Goal: Task Accomplishment & Management: Manage account settings

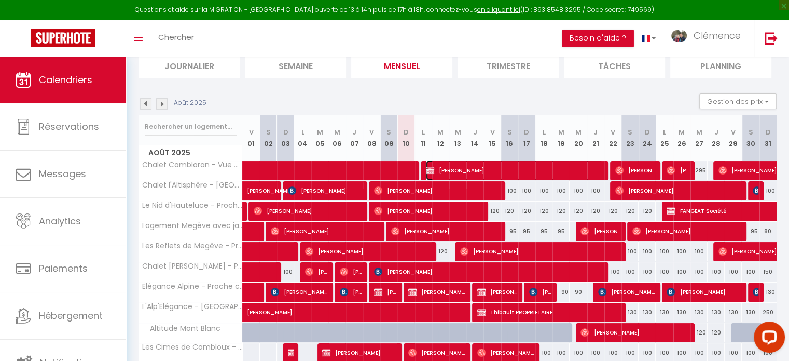
click at [481, 169] on span "[PERSON_NAME]" at bounding box center [514, 170] width 177 height 20
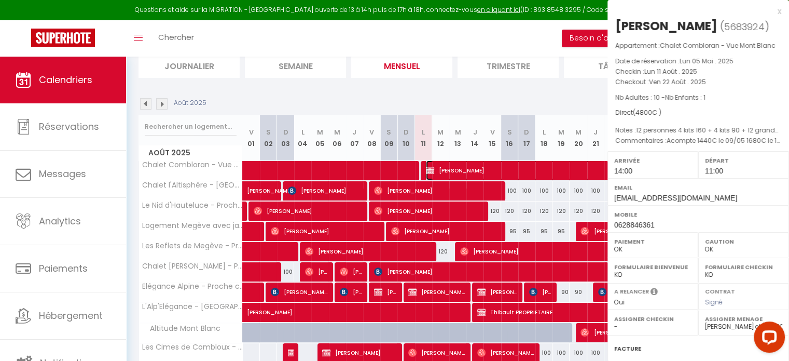
select select "KO"
select select "22805"
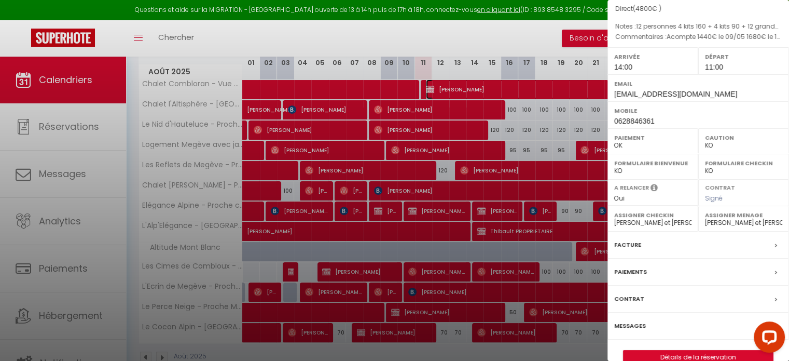
scroll to position [180, 0]
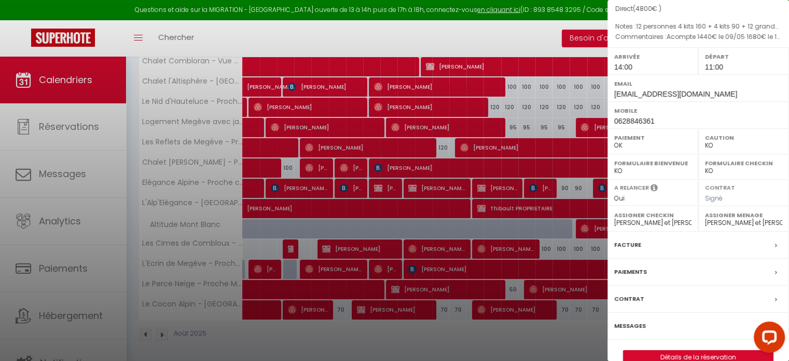
click at [76, 269] on div at bounding box center [394, 180] width 789 height 361
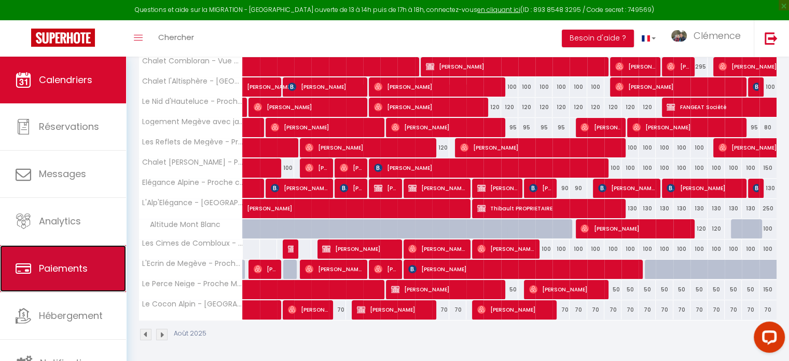
click at [50, 269] on span "Paiements" at bounding box center [63, 268] width 49 height 13
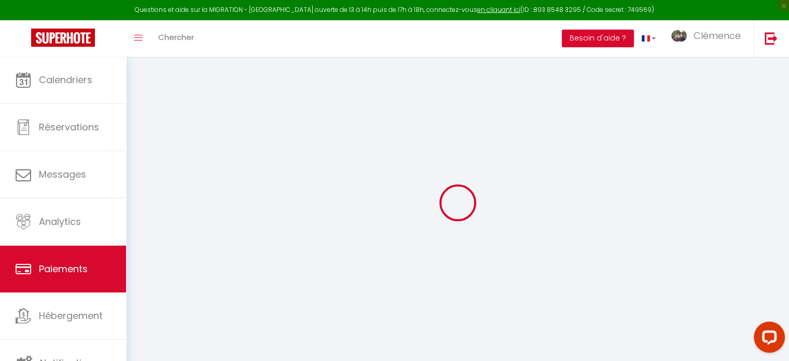
select select "2"
select select "0"
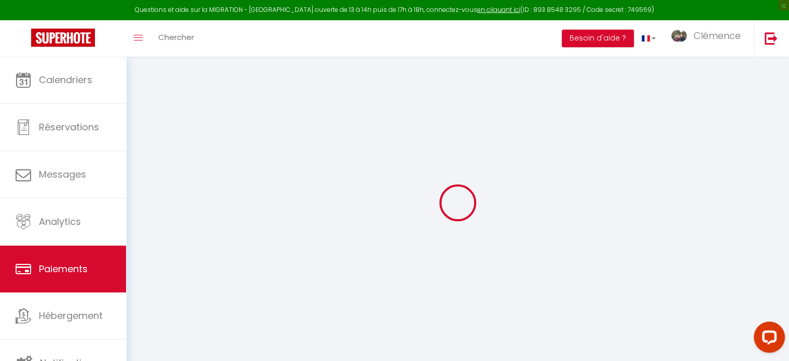
select select "0"
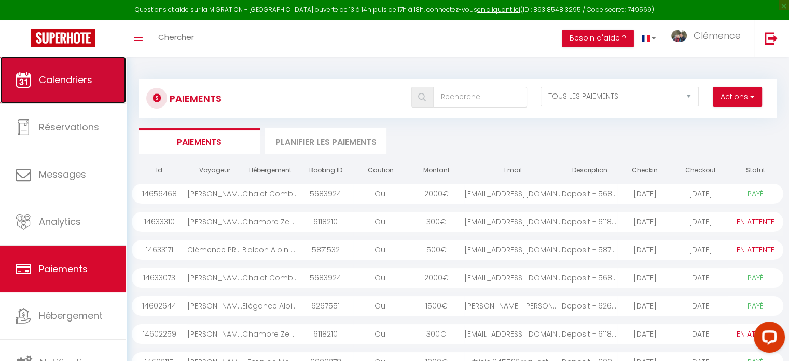
click at [47, 81] on span "Calendriers" at bounding box center [65, 79] width 53 height 13
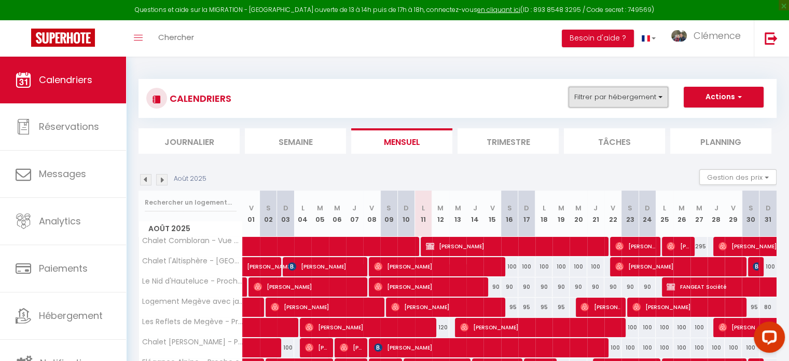
click at [606, 101] on button "Filtrer par hébergement" at bounding box center [619, 97] width 100 height 21
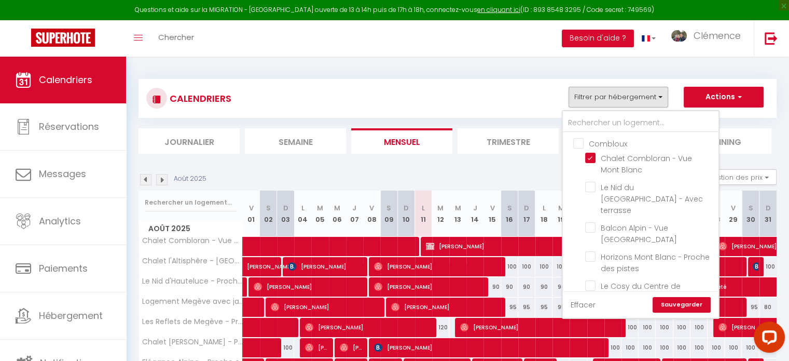
click at [579, 303] on link "Effacer" at bounding box center [583, 304] width 25 height 11
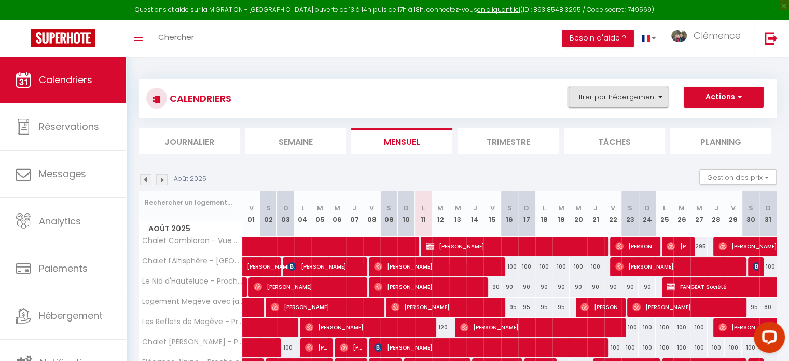
click at [602, 103] on button "Filtrer par hébergement" at bounding box center [619, 97] width 100 height 21
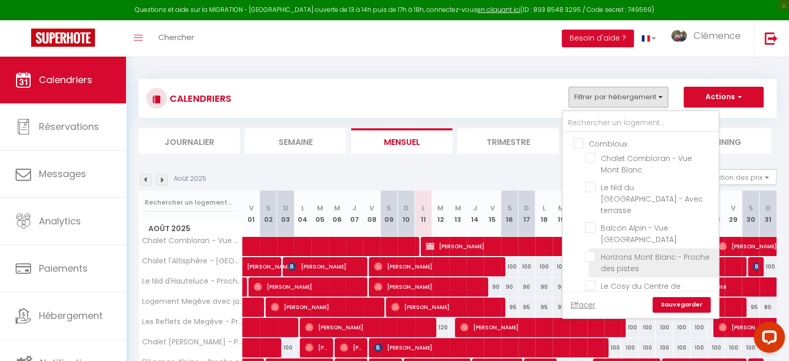
drag, startPoint x: 578, startPoint y: 145, endPoint x: 639, endPoint y: 248, distance: 119.8
click at [578, 145] on input "Combloux" at bounding box center [651, 143] width 156 height 10
checkbox input "true"
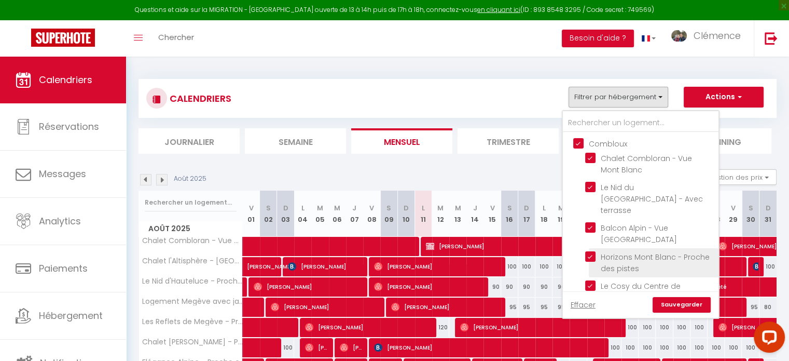
checkbox input "true"
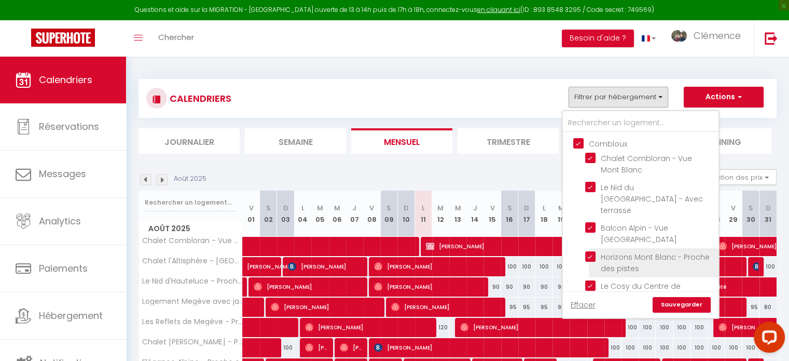
checkbox input "true"
checkbox input "false"
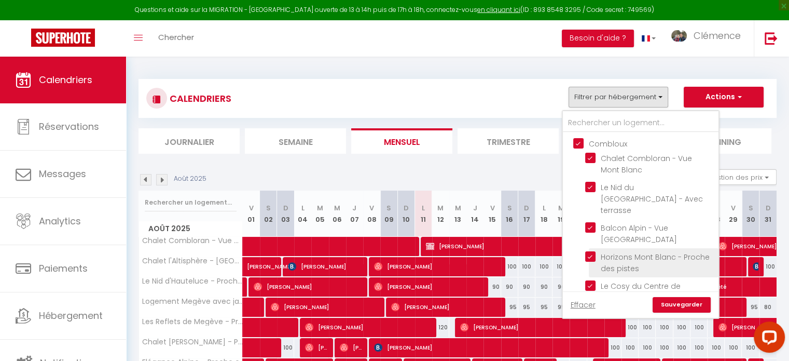
checkbox input "false"
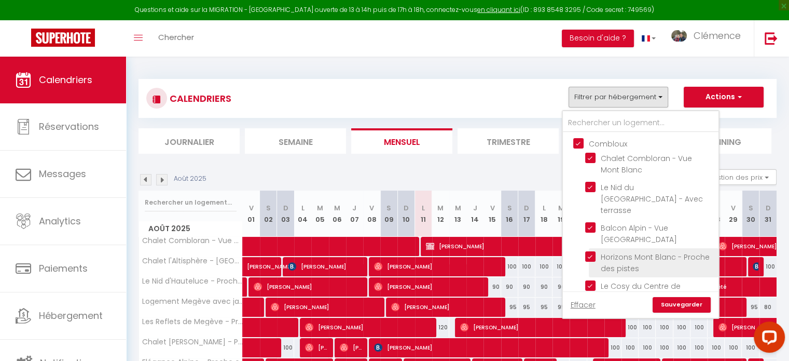
checkbox input "false"
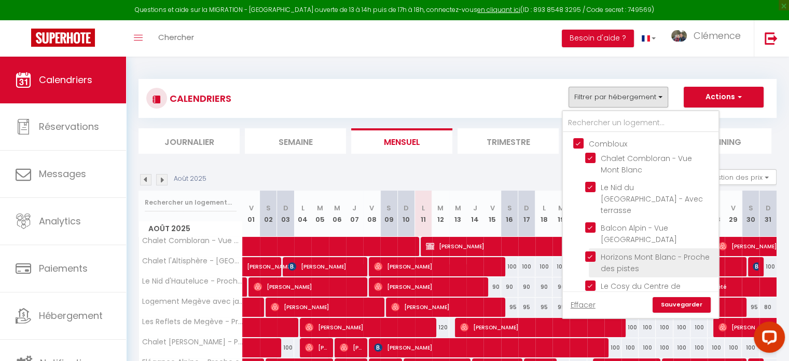
checkbox input "false"
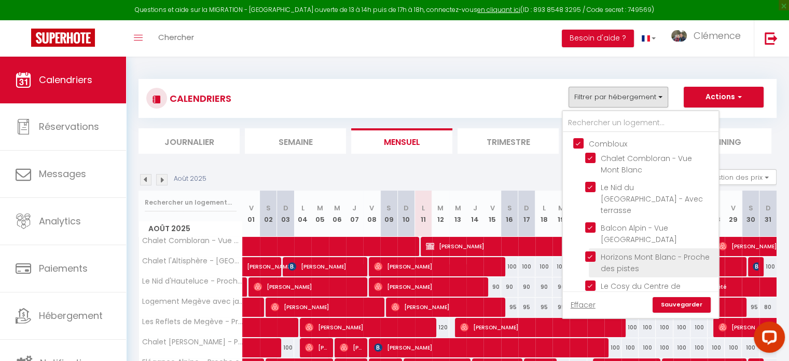
checkbox input "false"
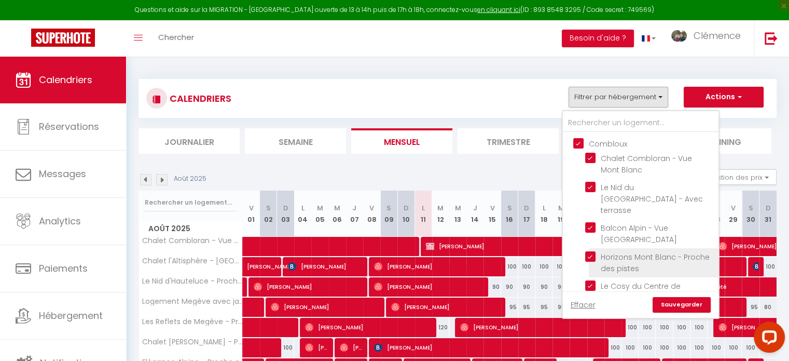
checkbox input "false"
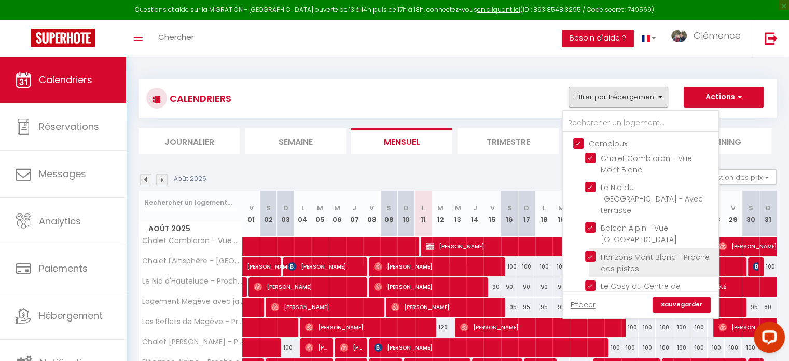
checkbox input "false"
click at [681, 302] on link "Sauvegarder" at bounding box center [682, 305] width 58 height 16
